Goal: Navigation & Orientation: Find specific page/section

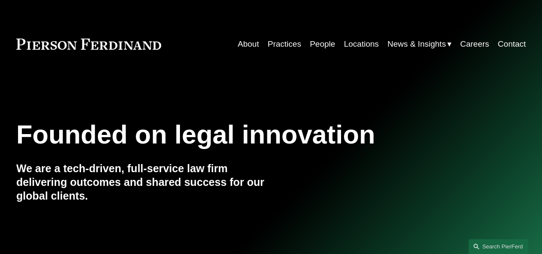
click at [305, 44] on nav "About Practices People Locations News & Insights News Insights Blogs Careers Co…" at bounding box center [382, 44] width 288 height 16
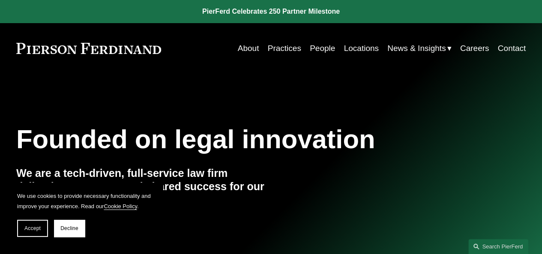
click at [312, 43] on link "People" at bounding box center [322, 48] width 25 height 16
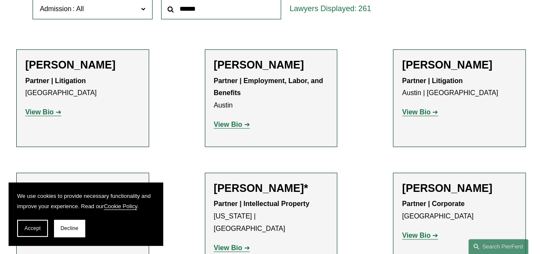
scroll to position [300, 0]
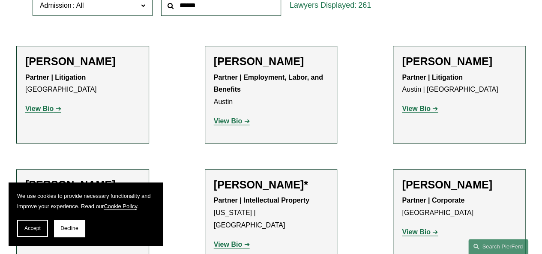
click at [36, 110] on strong "View Bio" at bounding box center [39, 108] width 28 height 7
